Goal: Task Accomplishment & Management: Manage account settings

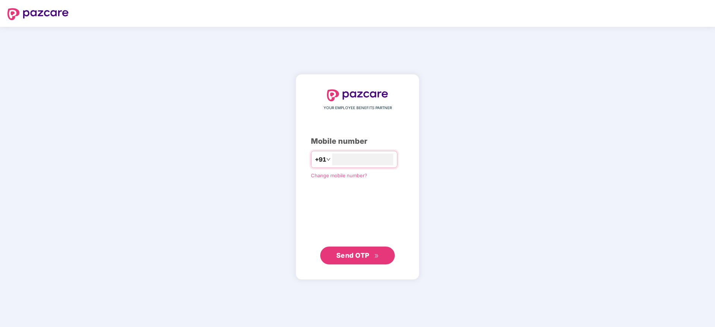
type input "**********"
click at [379, 255] on button "Send OTP" at bounding box center [357, 255] width 75 height 18
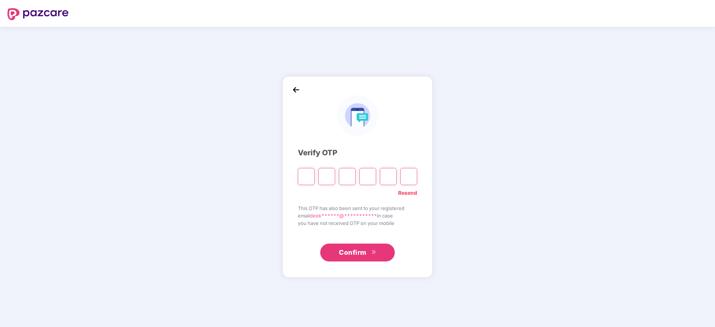
click at [300, 181] on input "Please enter verification code. Digit 1" at bounding box center [306, 176] width 17 height 17
paste input "*"
type input "*"
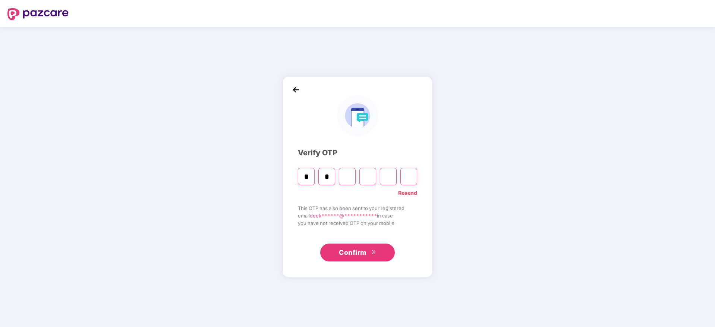
type input "*"
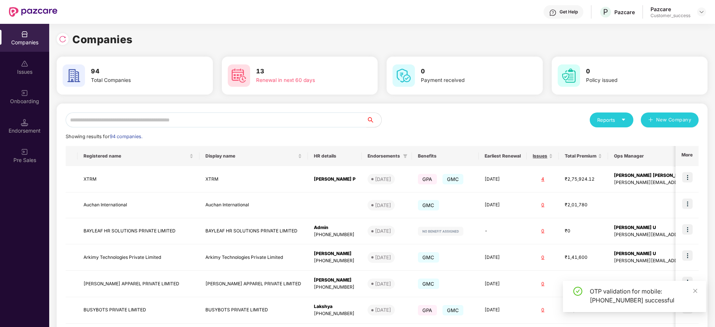
click at [255, 119] on input "text" at bounding box center [216, 120] width 301 height 15
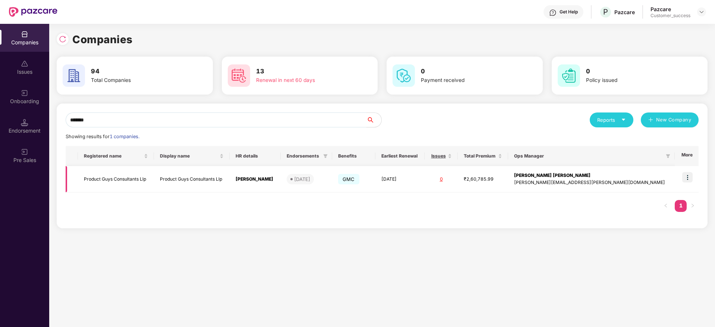
type input "*******"
click at [683, 179] on img at bounding box center [687, 177] width 10 height 10
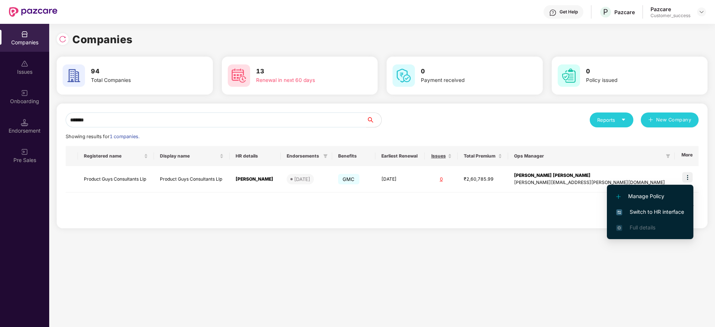
click at [650, 214] on span "Switch to HR interface" at bounding box center [650, 212] width 68 height 8
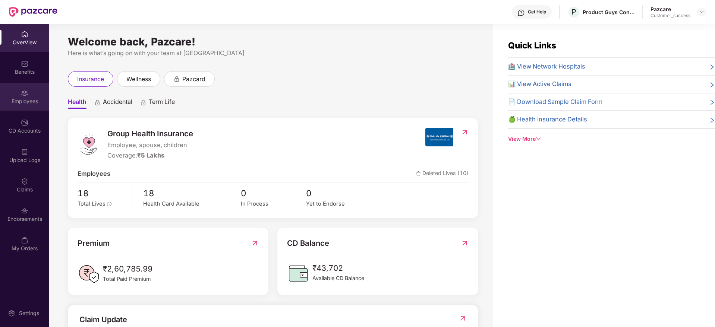
click at [46, 107] on div "Employees" at bounding box center [24, 97] width 49 height 28
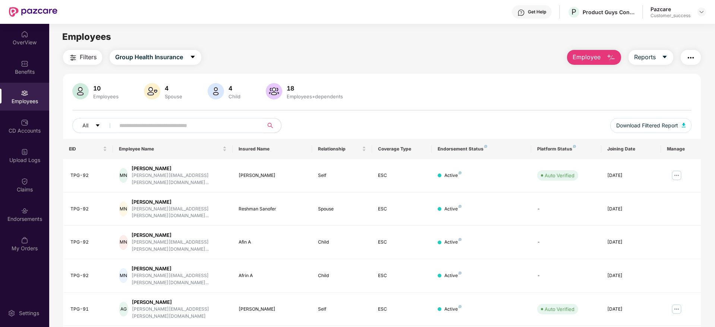
click at [215, 127] on input "text" at bounding box center [186, 125] width 134 height 11
type input "*"
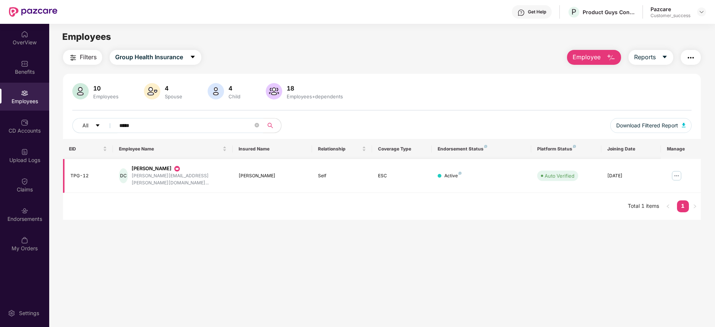
type input "*****"
click at [674, 174] on img at bounding box center [677, 176] width 12 height 12
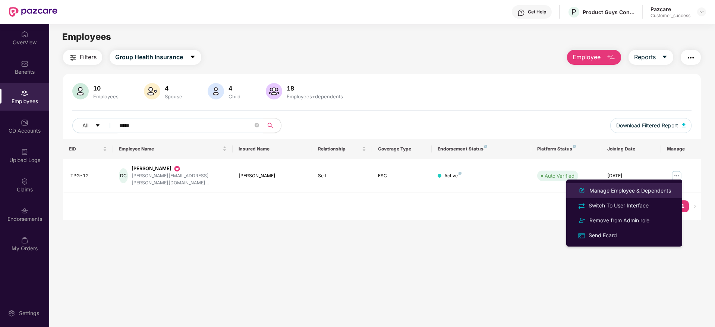
click at [628, 188] on div "Manage Employee & Dependents" at bounding box center [630, 191] width 85 height 8
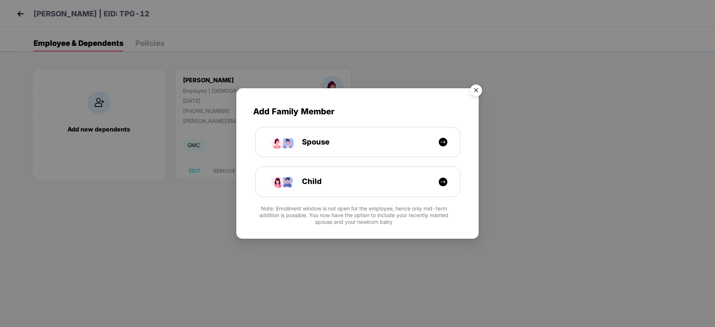
click at [476, 89] on img "Close" at bounding box center [476, 91] width 21 height 21
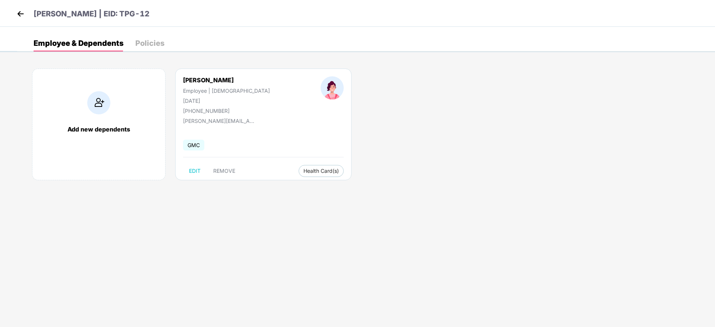
click at [22, 14] on img at bounding box center [20, 13] width 11 height 11
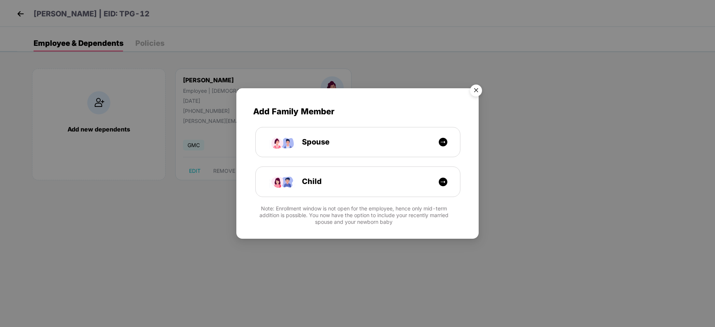
click at [477, 89] on img "Close" at bounding box center [476, 91] width 21 height 21
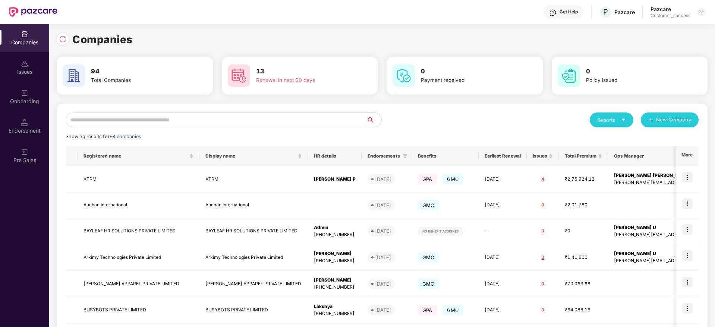
click at [177, 121] on input "text" at bounding box center [216, 120] width 301 height 15
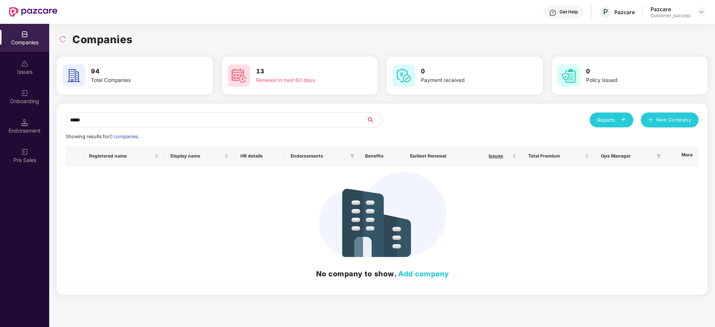
click at [146, 119] on input "*****" at bounding box center [216, 120] width 301 height 15
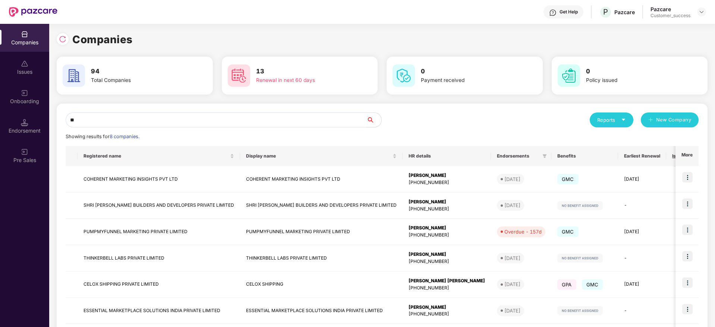
type input "*"
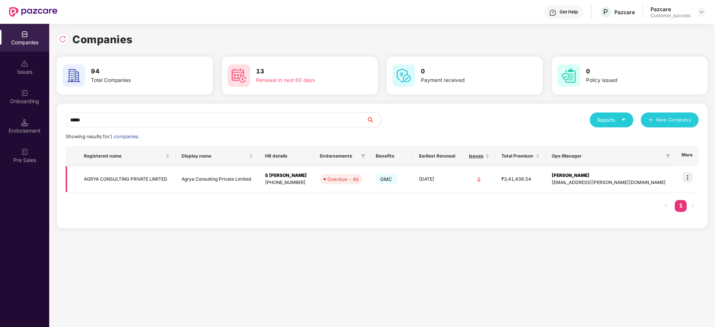
type input "*****"
click at [688, 173] on img at bounding box center [687, 177] width 10 height 10
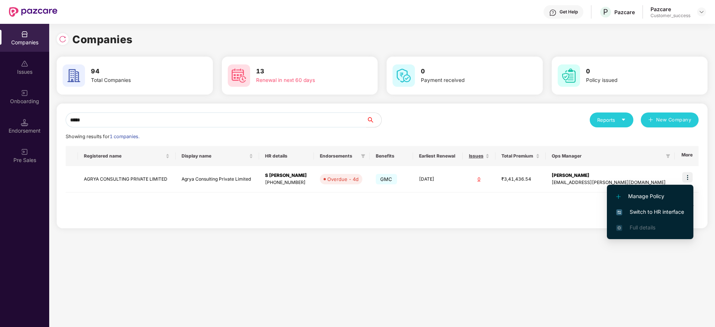
click at [667, 210] on span "Switch to HR interface" at bounding box center [650, 212] width 68 height 8
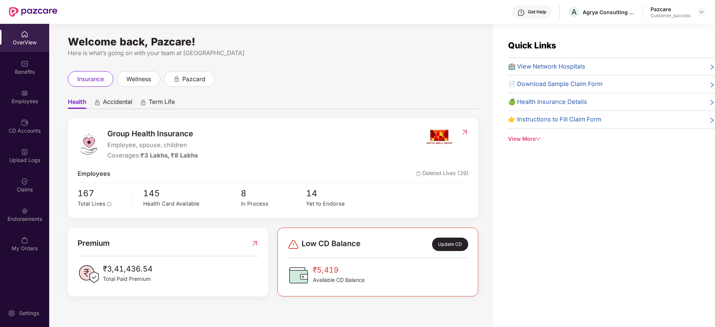
click at [38, 103] on div "Employees" at bounding box center [24, 101] width 49 height 7
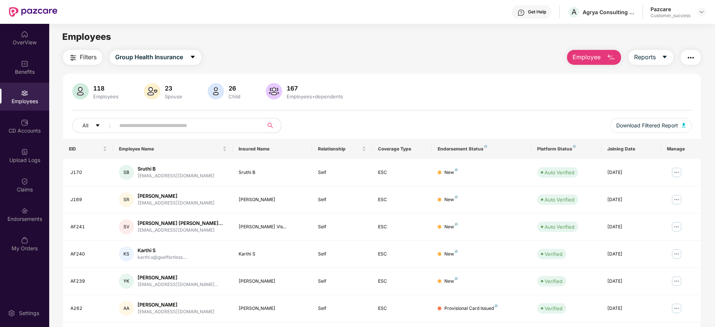
click at [173, 133] on span at bounding box center [186, 125] width 153 height 15
click at [151, 122] on input "text" at bounding box center [186, 125] width 134 height 11
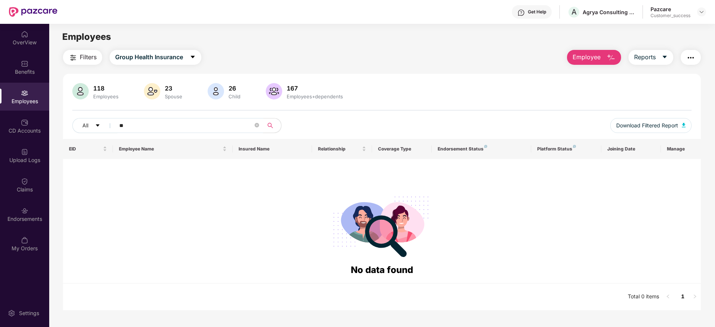
type input "*"
